Goal: Check status: Check status

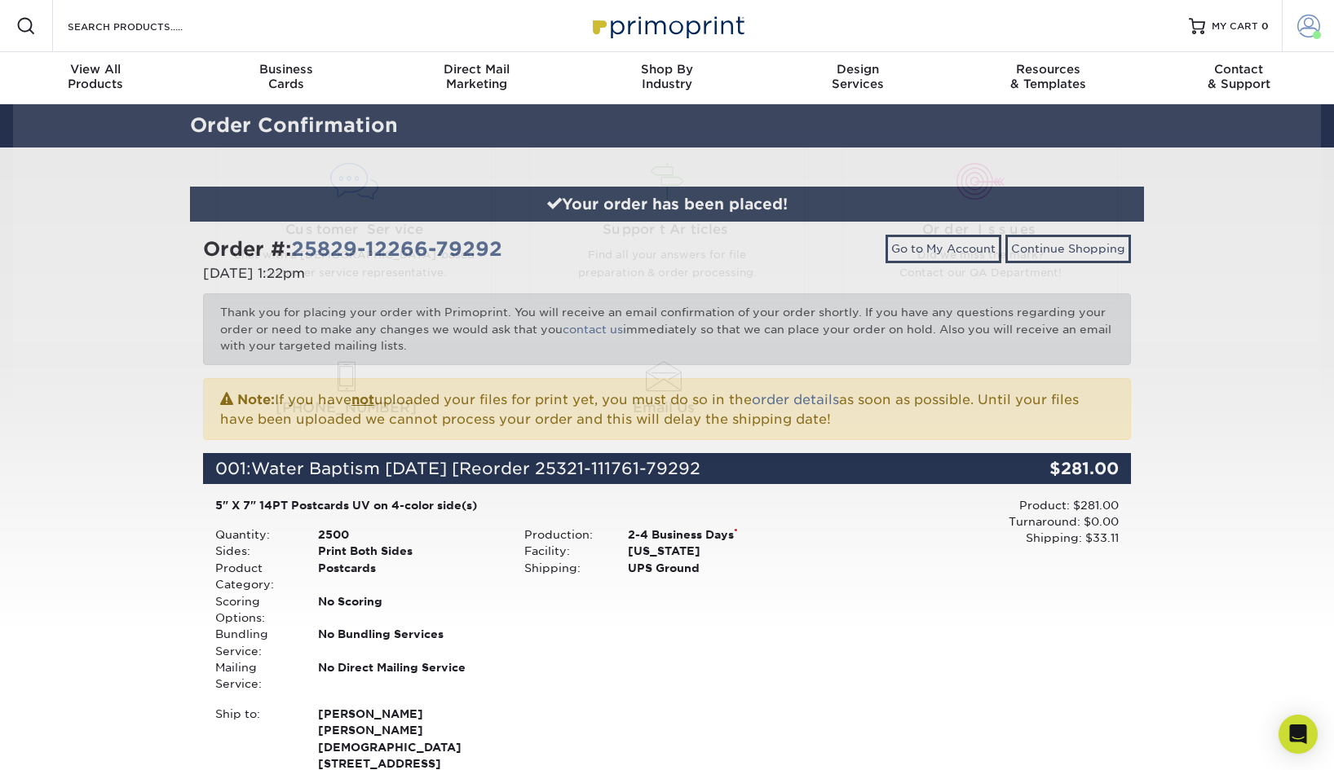
click at [1299, 33] on span at bounding box center [1308, 26] width 23 height 23
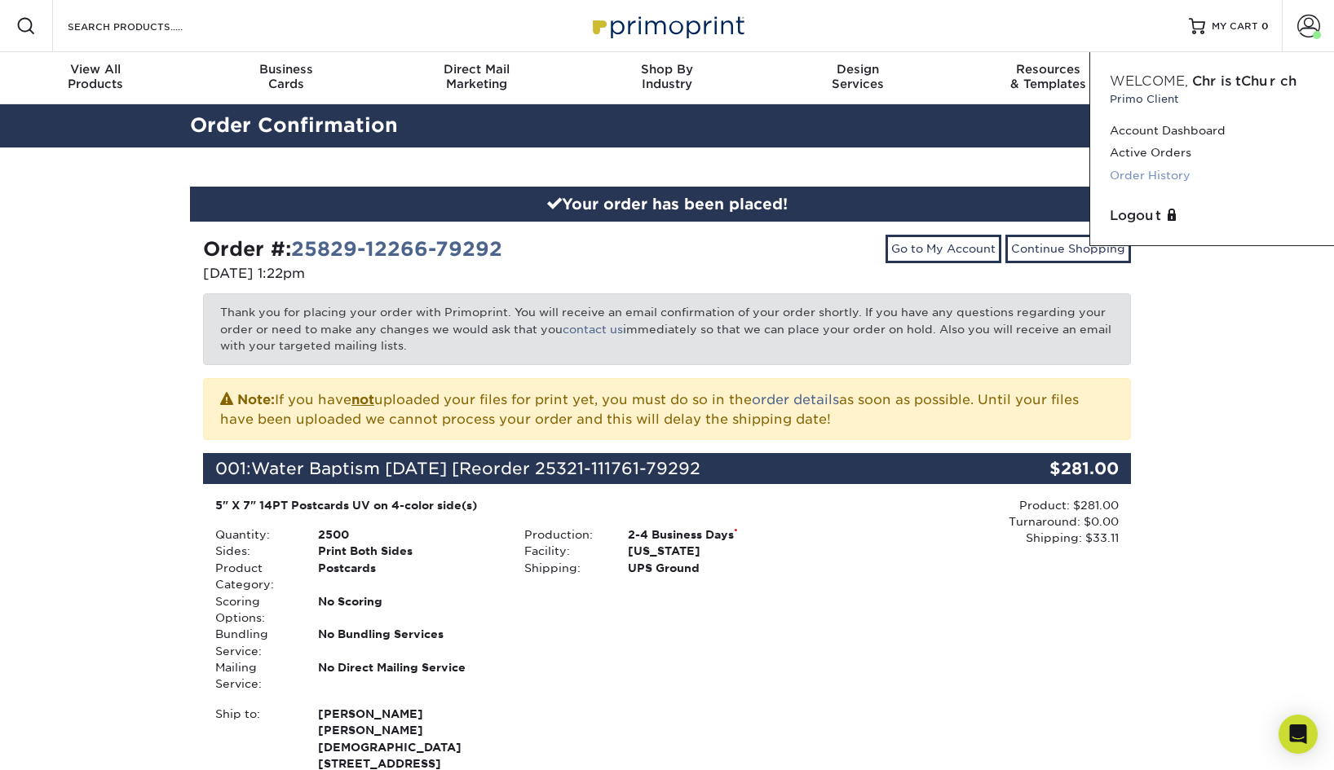
click at [1161, 174] on link "Order History" at bounding box center [1211, 176] width 205 height 22
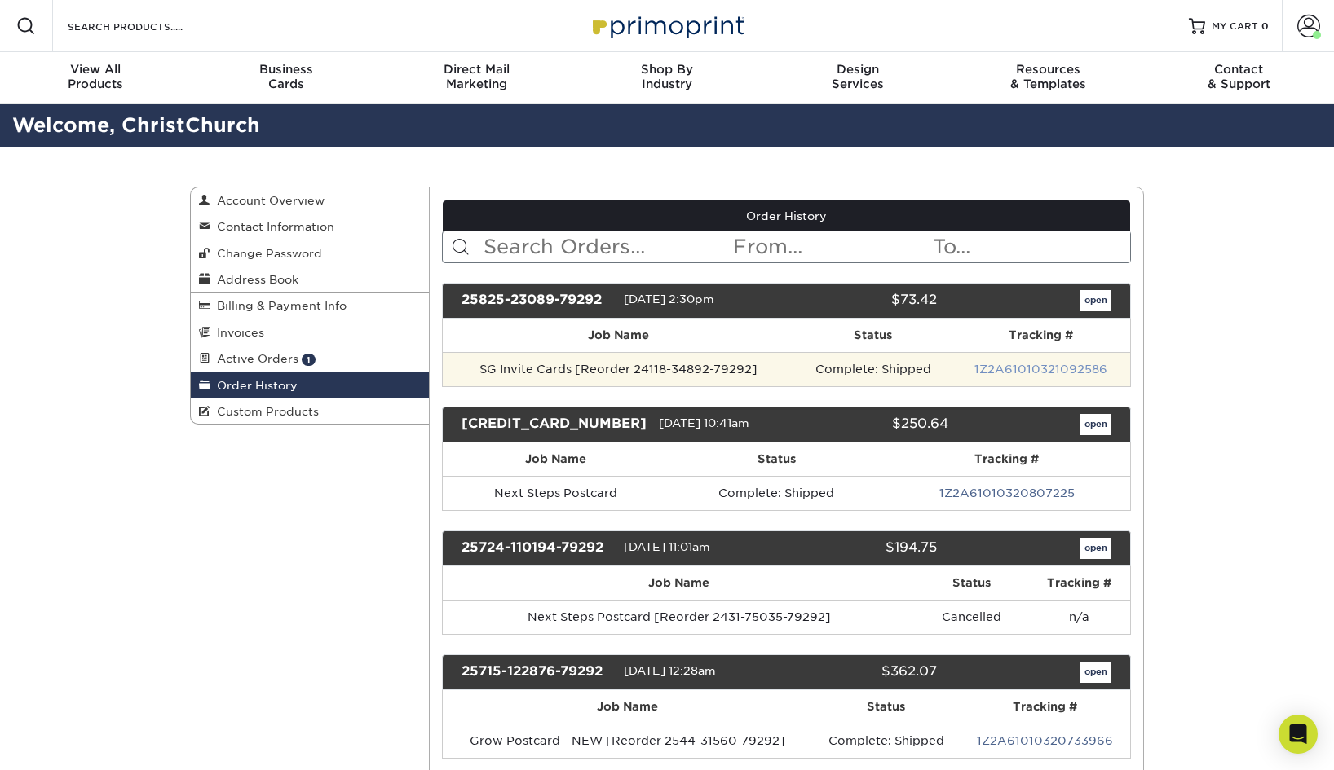
click at [1034, 365] on link "1Z2A61010321092586" at bounding box center [1040, 369] width 133 height 13
click at [1049, 367] on link "1Z2A61010321092586" at bounding box center [1040, 369] width 133 height 13
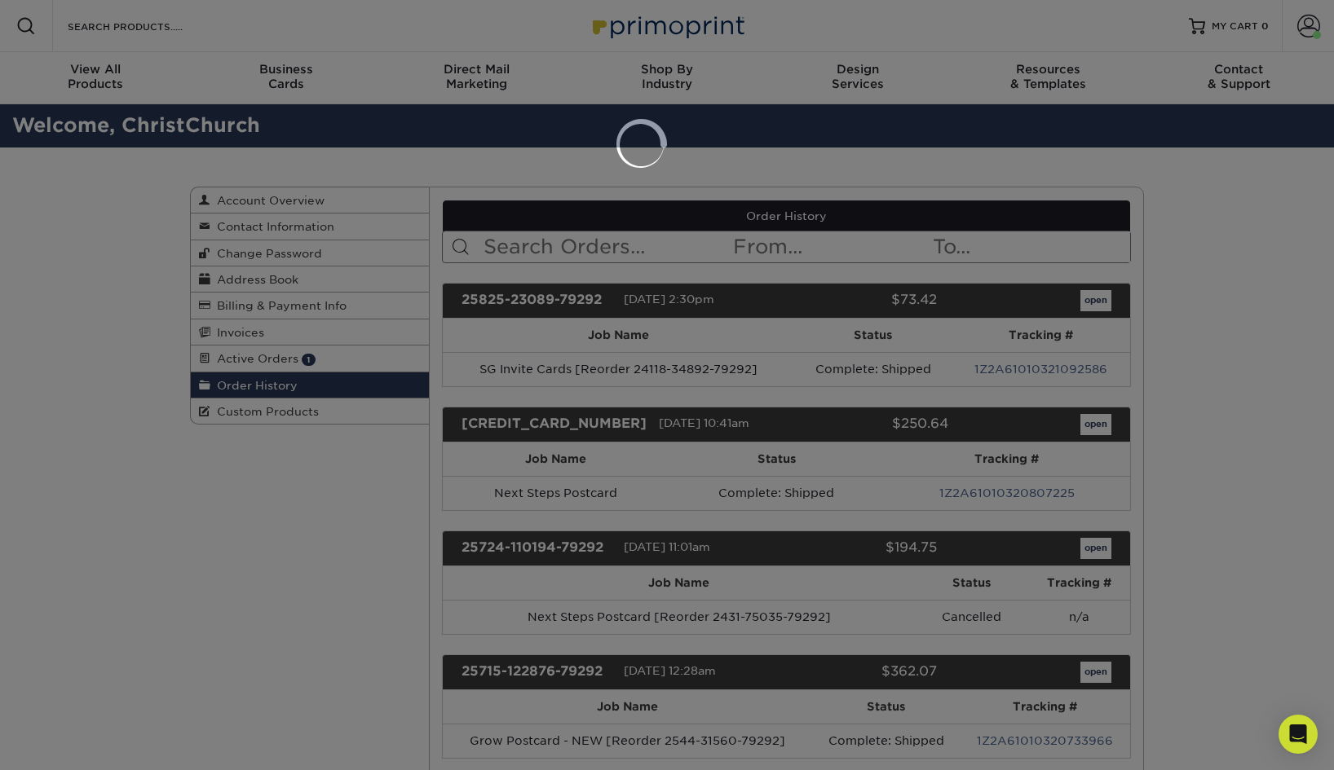
click at [1148, 369] on div at bounding box center [667, 385] width 1334 height 770
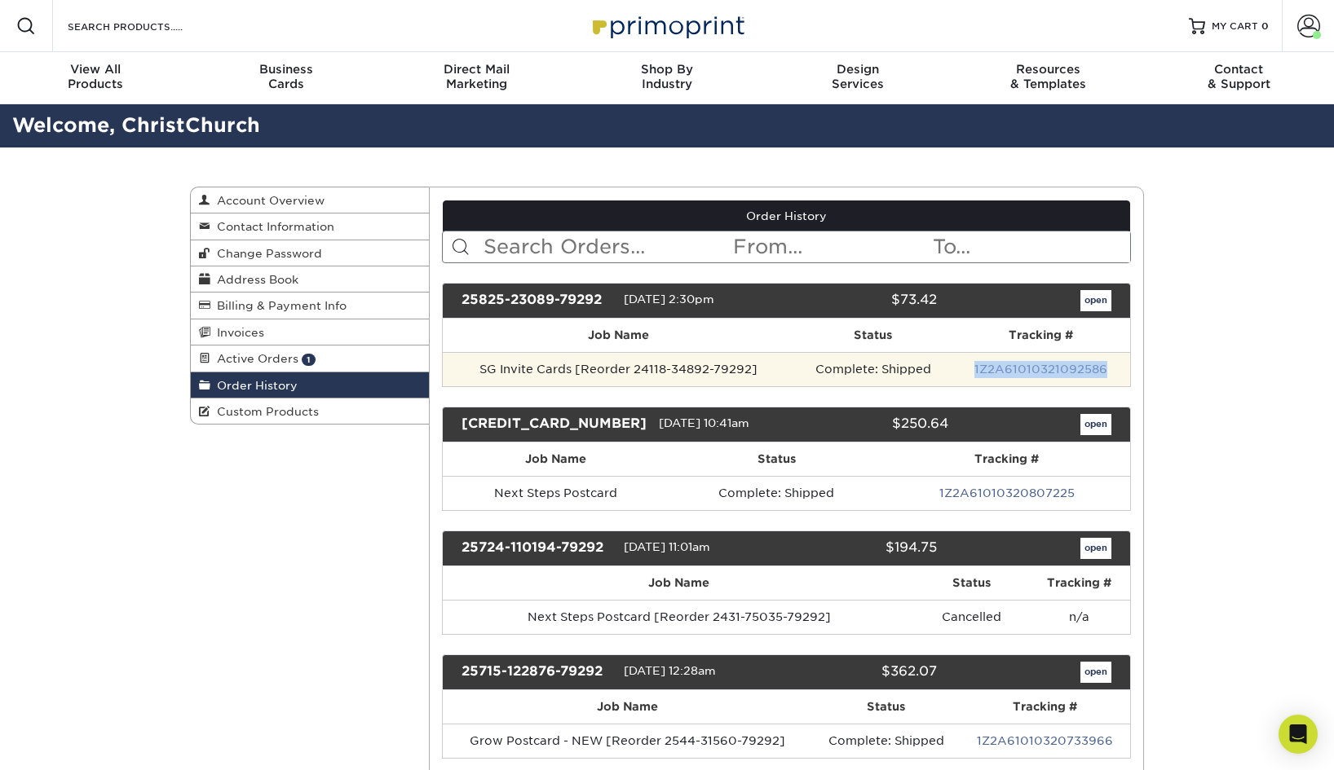
drag, startPoint x: 1110, startPoint y: 366, endPoint x: 979, endPoint y: 369, distance: 131.3
click at [979, 369] on td "1Z2A61010321092586" at bounding box center [1040, 369] width 179 height 34
copy link "1Z2A61010321092586"
